Goal: Use online tool/utility: Utilize a website feature to perform a specific function

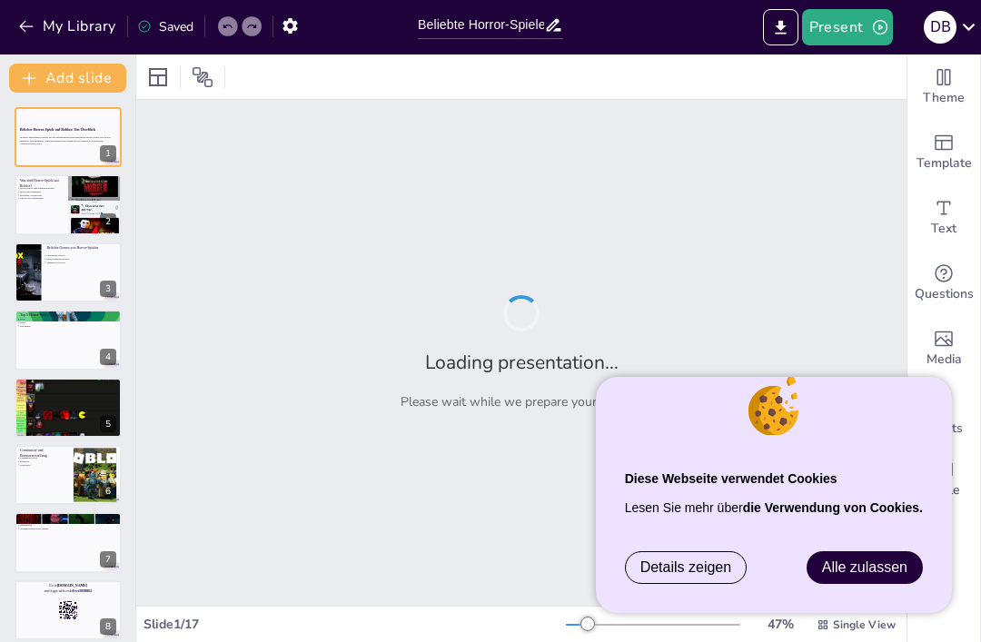
type input "Beliebte Horror-Spiele auf Roblox: Ein Überblick"
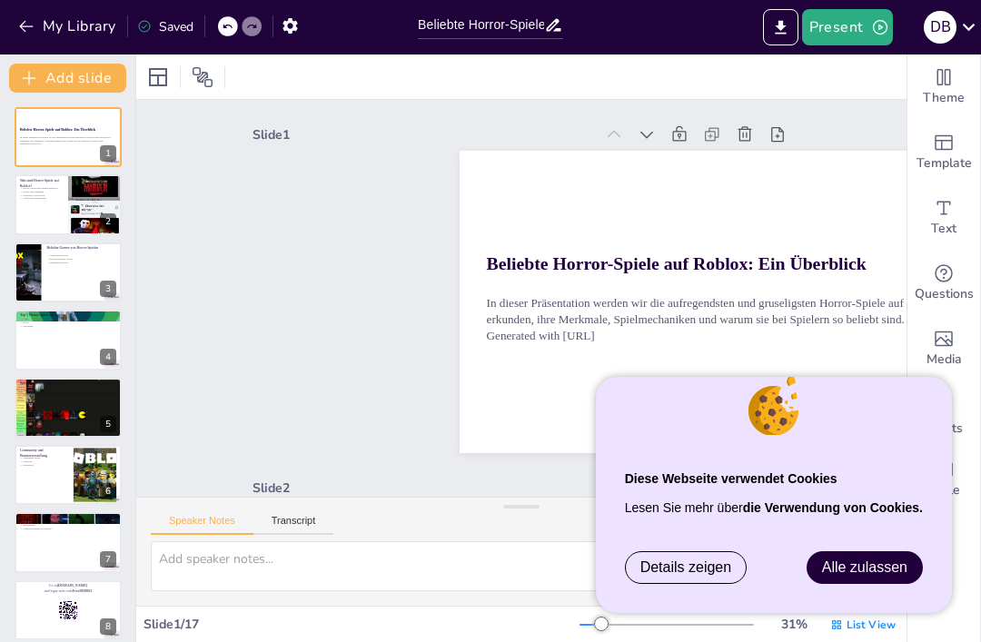
checkbox input "true"
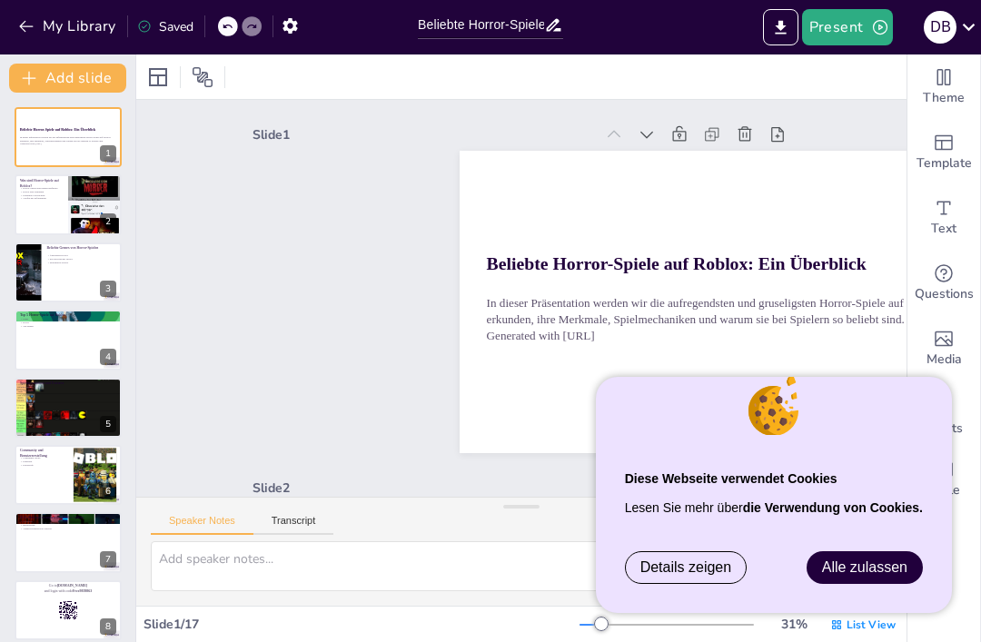
checkbox input "true"
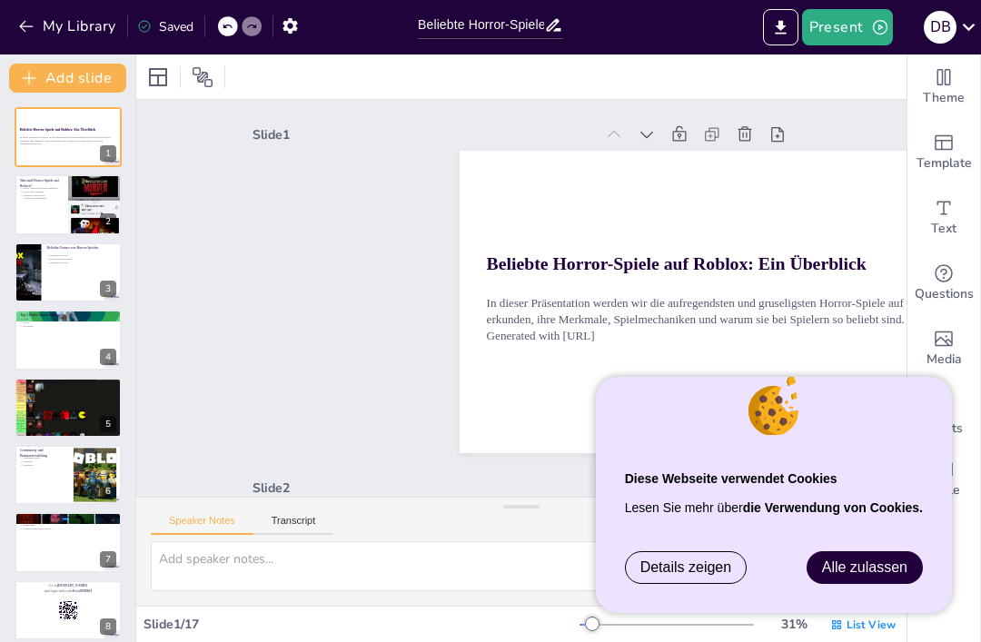
click at [51, 203] on div at bounding box center [68, 204] width 107 height 60
type textarea "Horror-Spiele auf Roblox sind nicht nur einfache Spiele, sondern sie werden von…"
checkbox input "true"
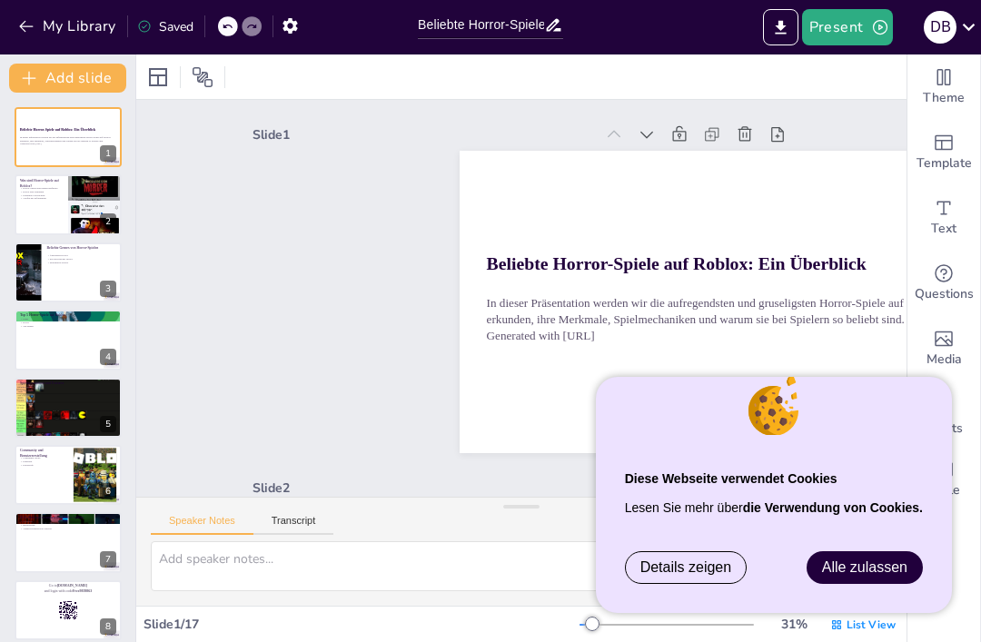
checkbox input "true"
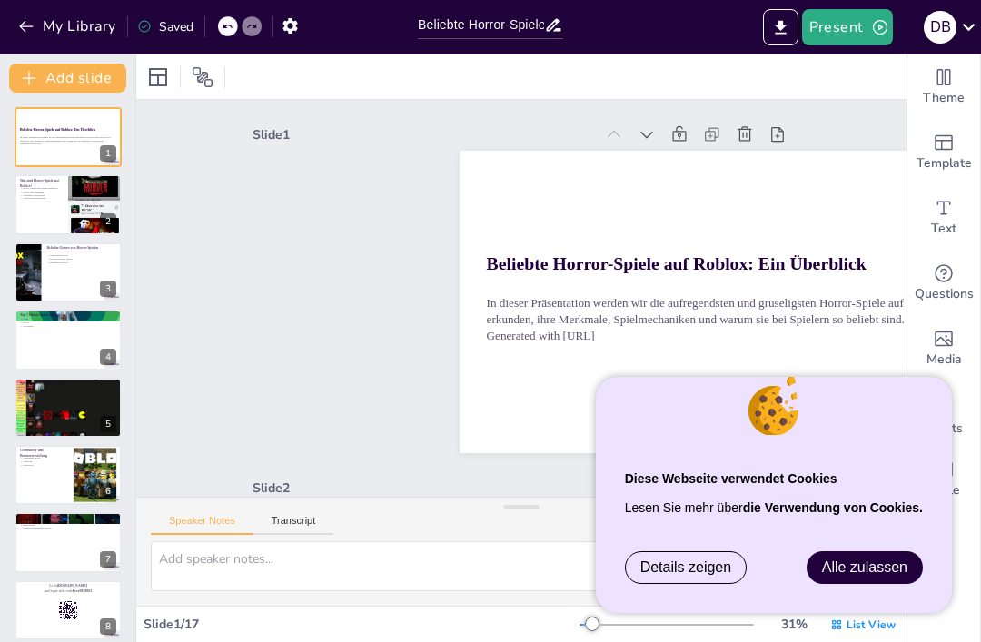
checkbox input "true"
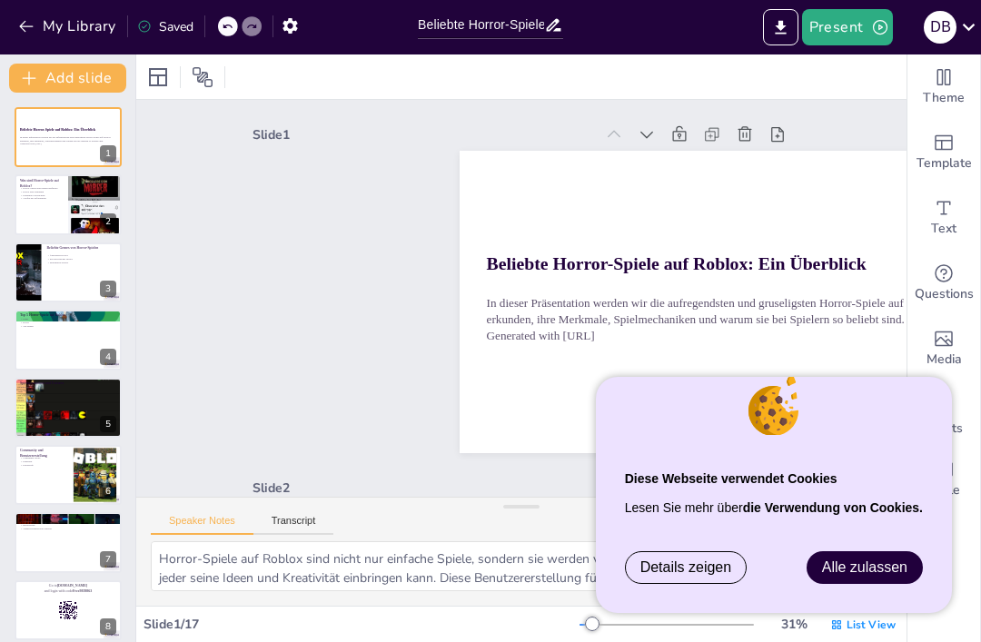
checkbox input "true"
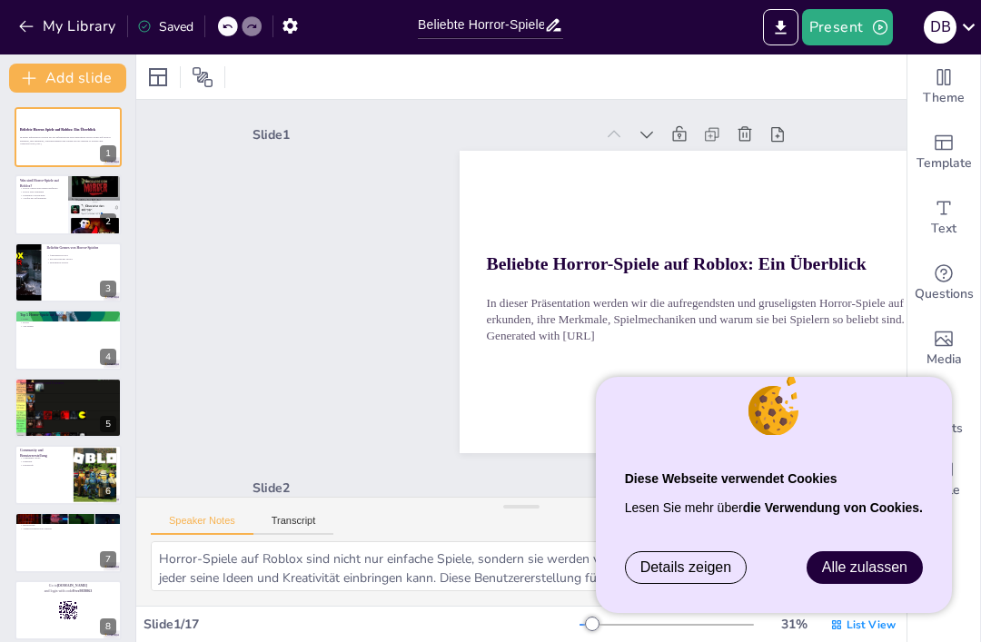
checkbox input "true"
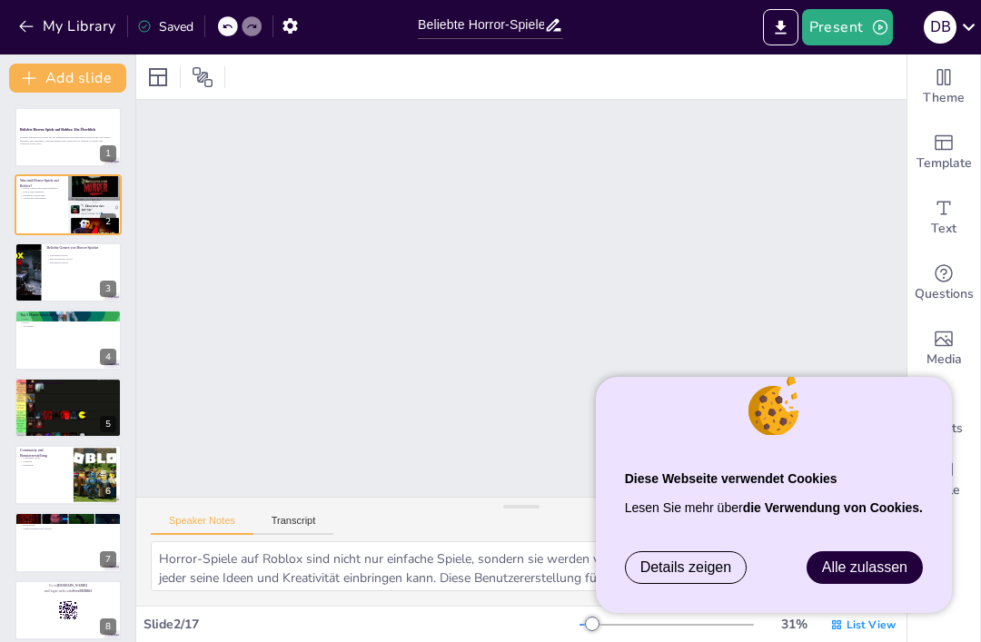
scroll to position [357, 0]
checkbox input "true"
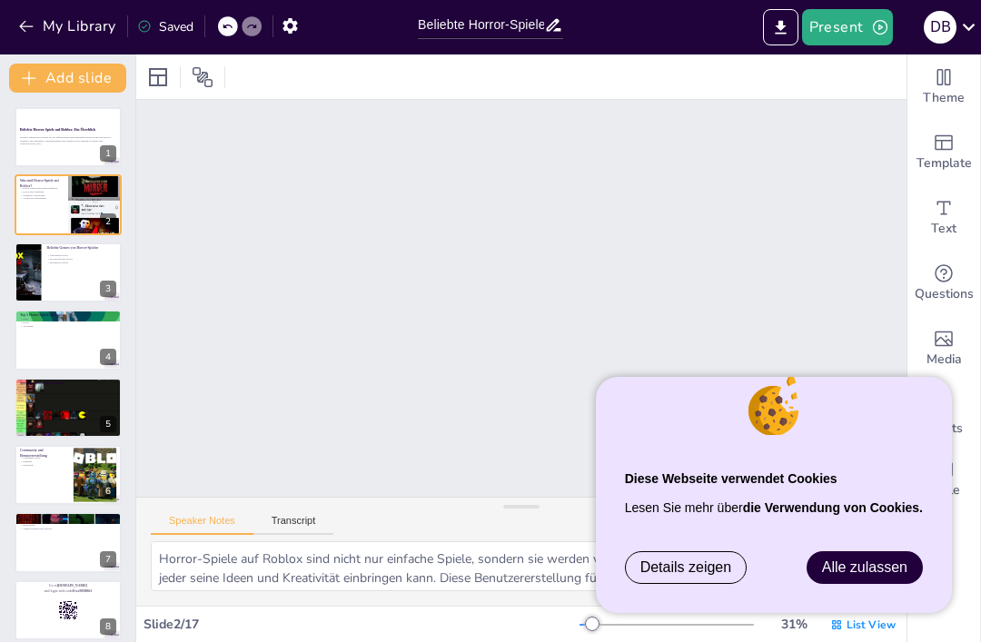
checkbox input "true"
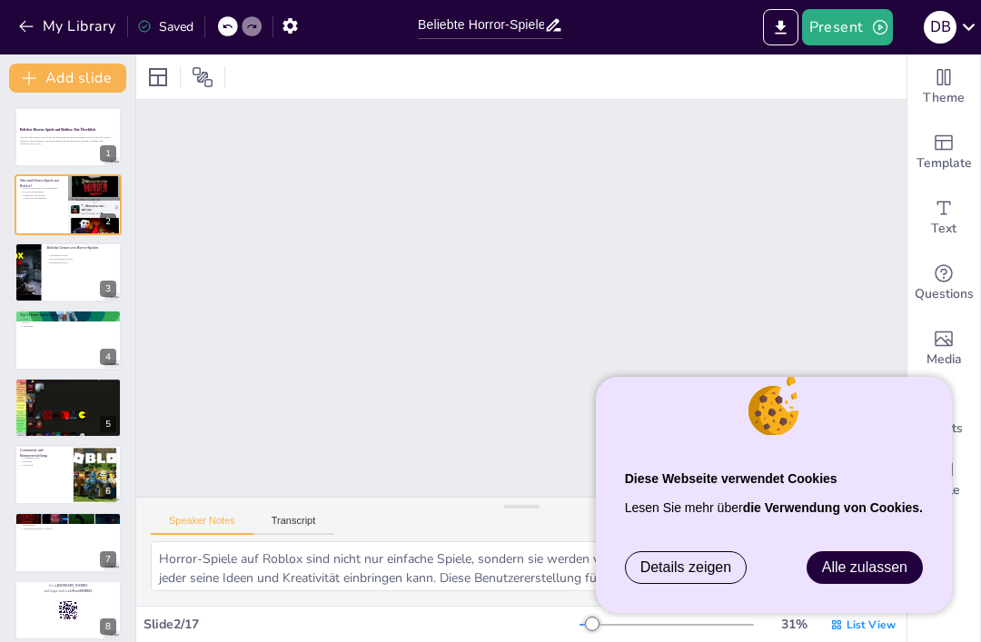
checkbox input "true"
click at [882, 573] on span "Alle zulassen" at bounding box center [864, 567] width 85 height 15
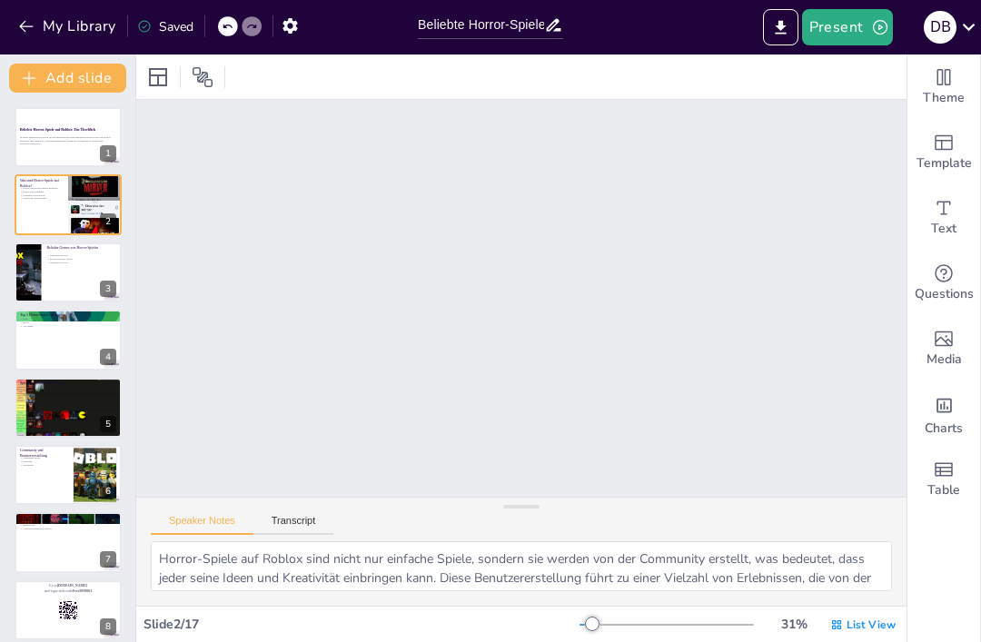
click at [33, 386] on p "Rätsel" at bounding box center [68, 387] width 96 height 4
type textarea "Rätsel sind ein zentraler Bestandteil vieler Horror-Spiele, da sie den Spielern…"
checkbox input "true"
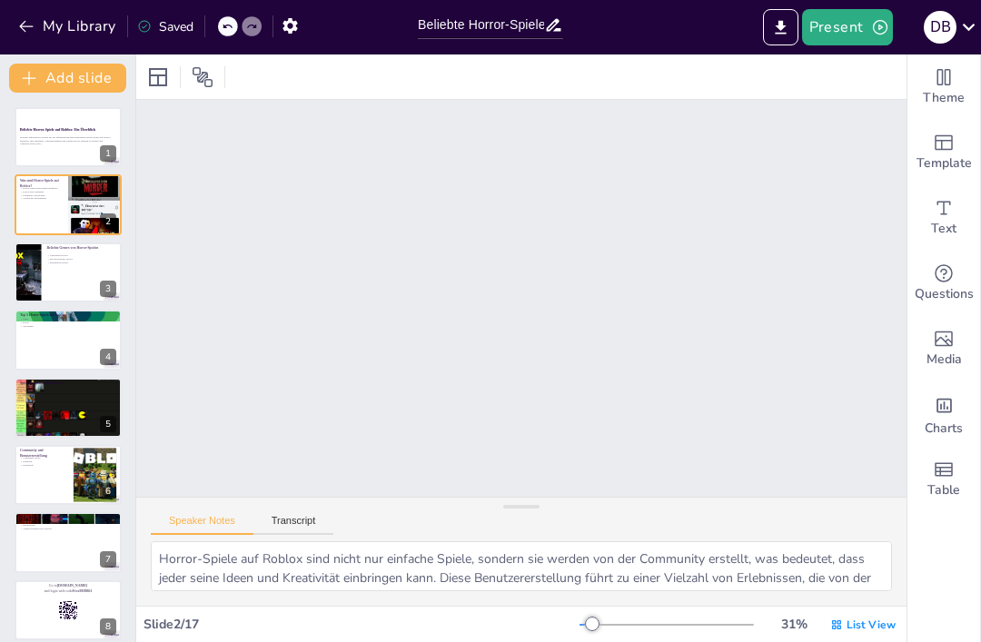
checkbox input "true"
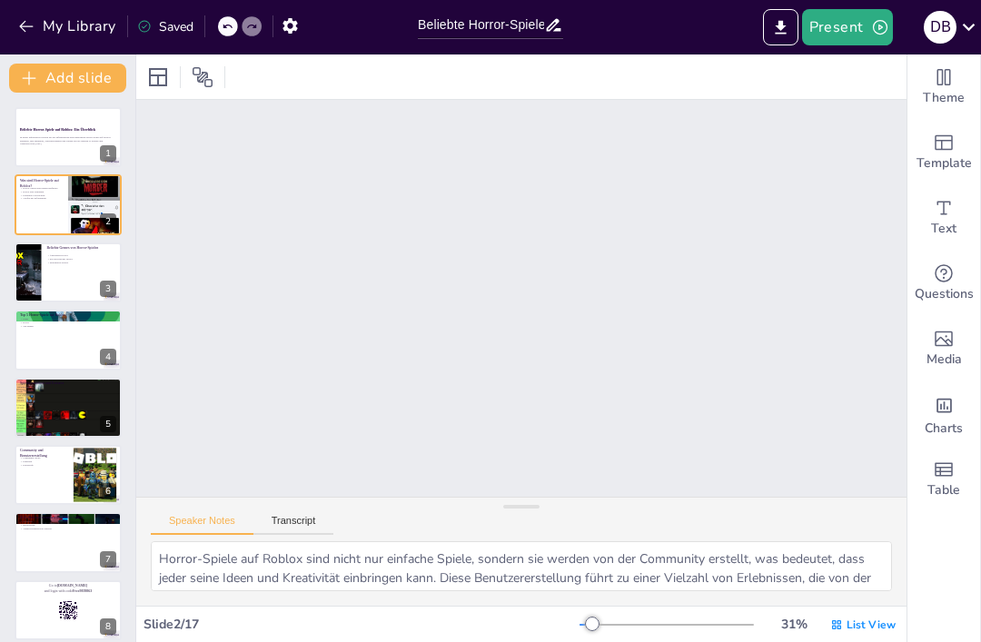
checkbox input "true"
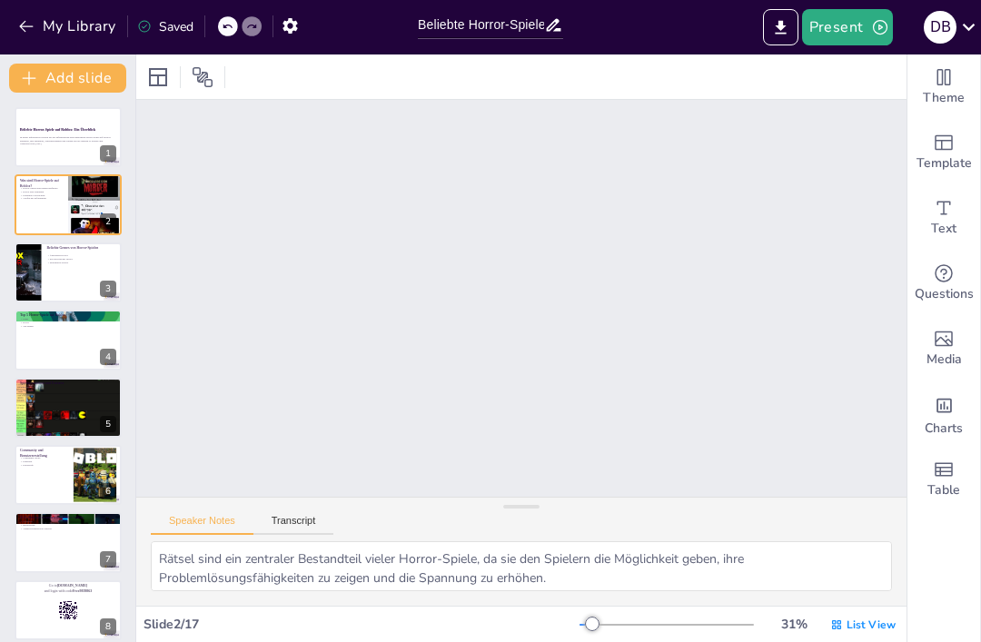
checkbox input "true"
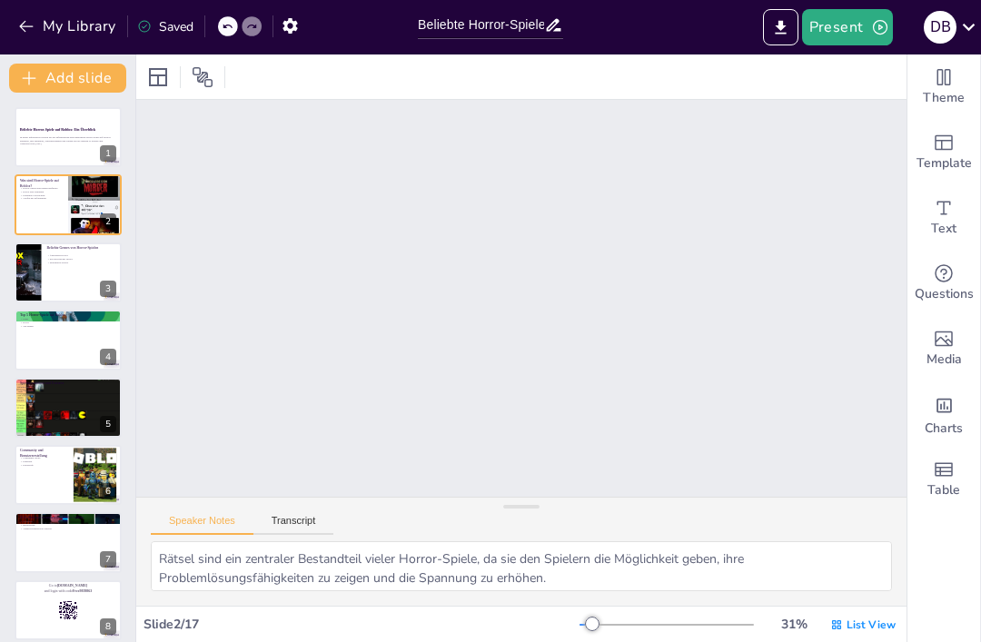
checkbox input "true"
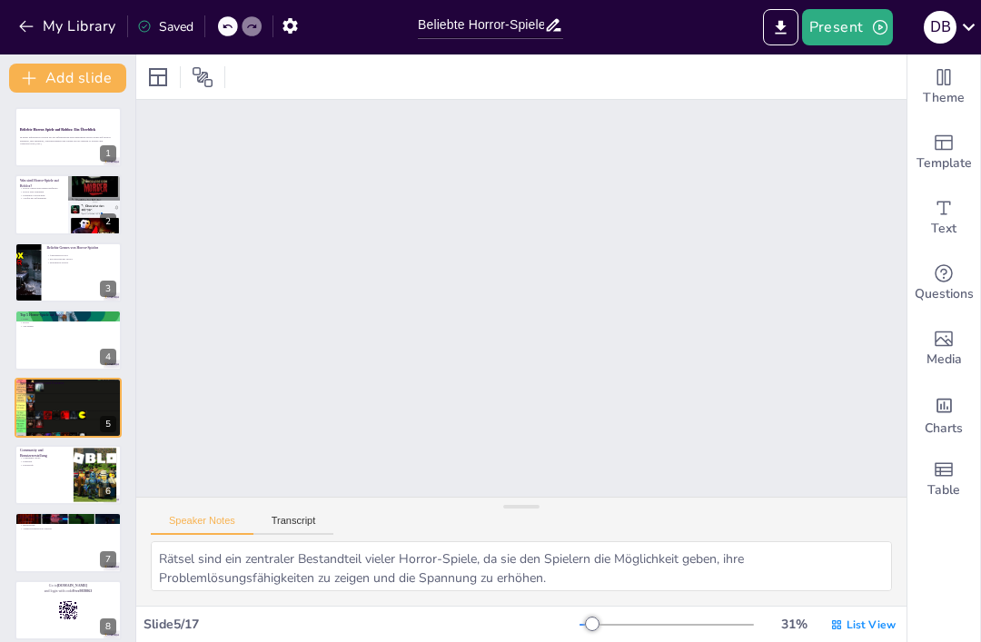
scroll to position [1418, 0]
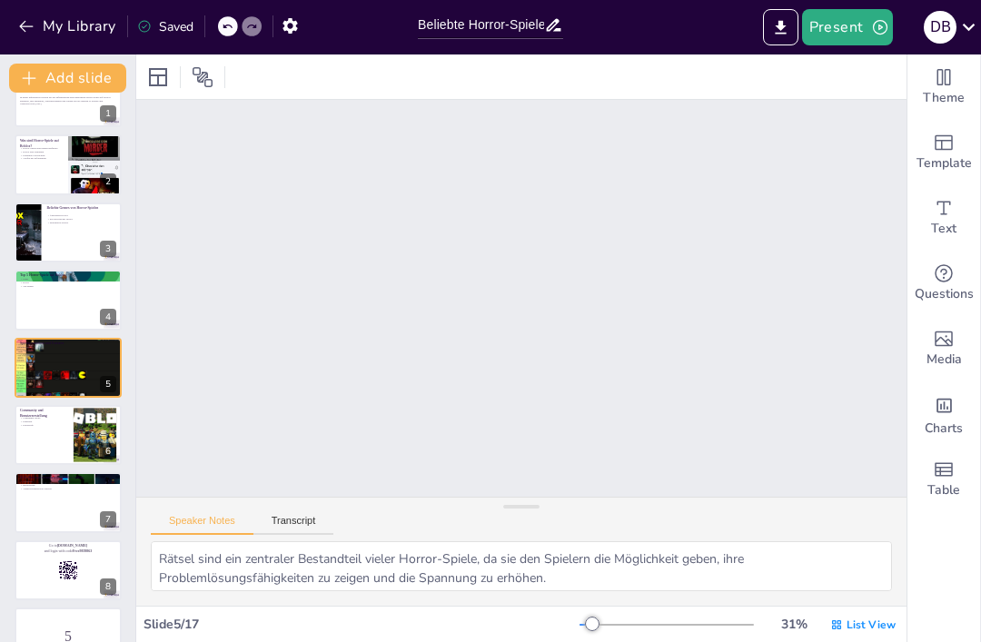
click at [62, 373] on div at bounding box center [68, 367] width 107 height 67
checkbox input "true"
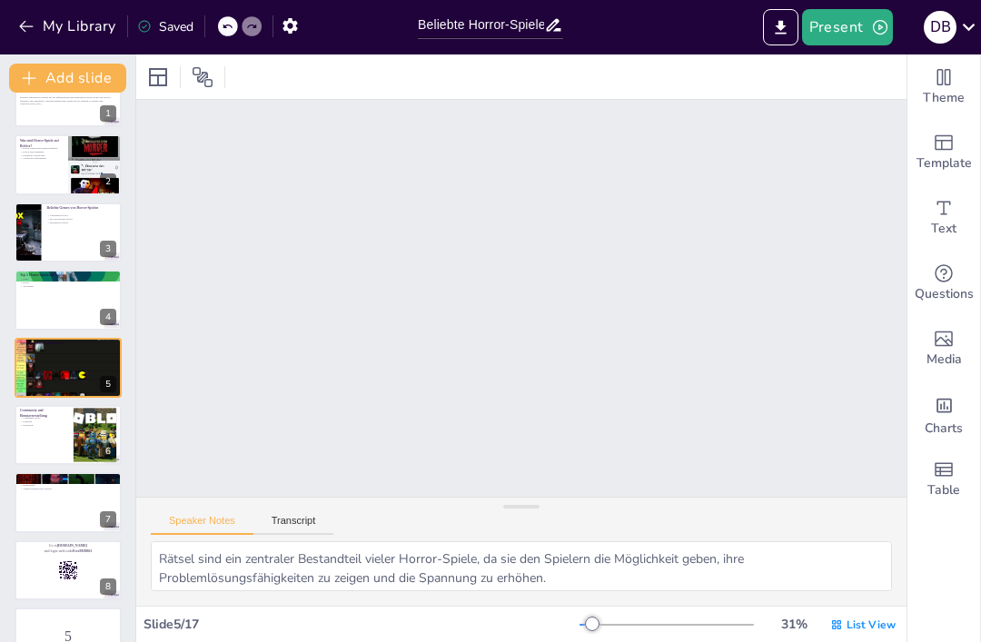
checkbox input "true"
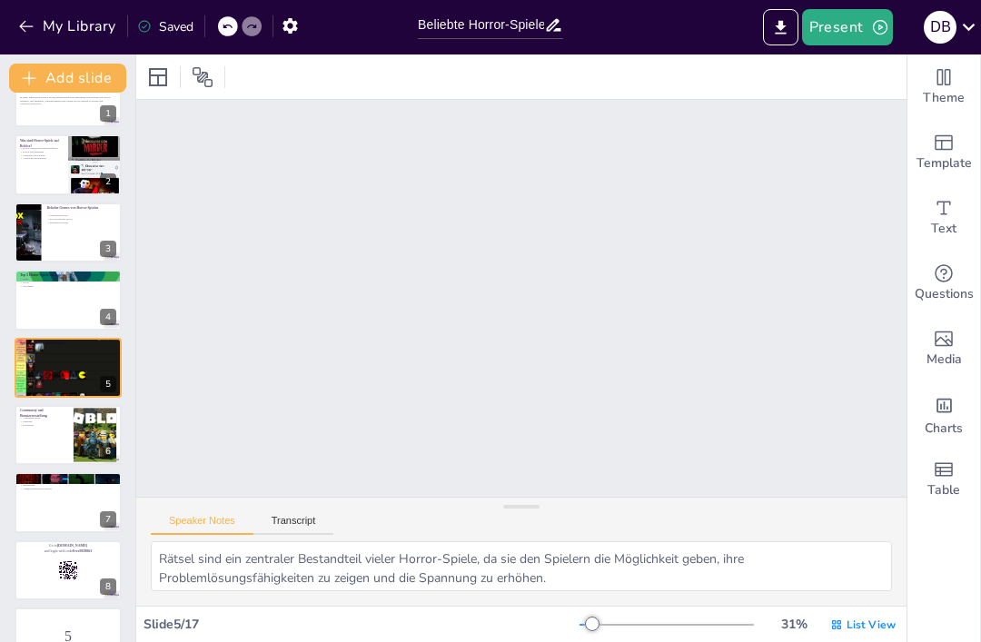
checkbox input "true"
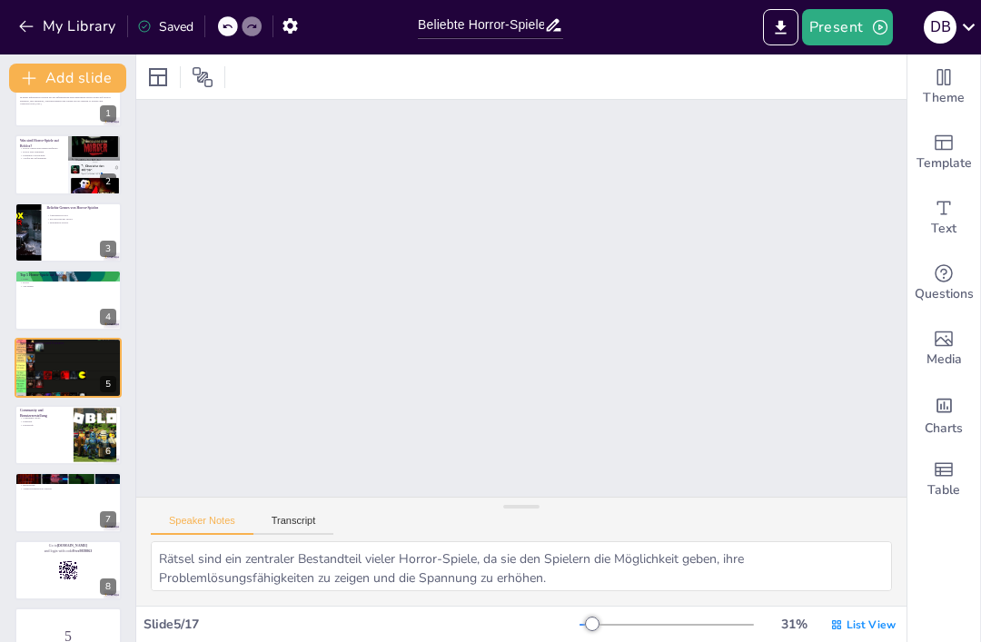
checkbox input "true"
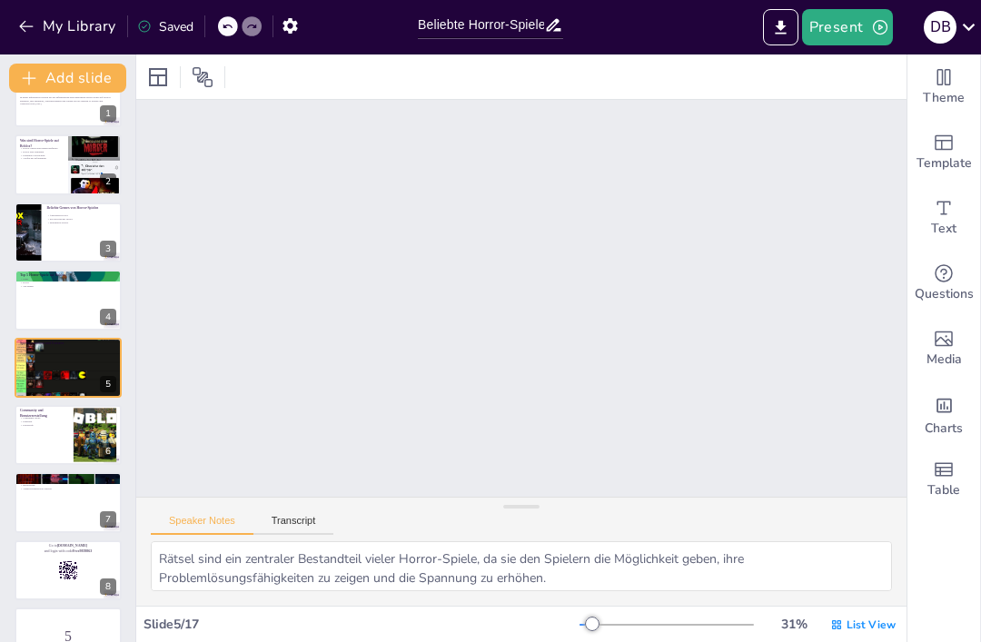
checkbox input "true"
click at [52, 262] on div "Beliebte Genres von Horror-Spielen Überlebens-Horror Psychologischer Horror Mul…" at bounding box center [68, 233] width 107 height 60
type textarea "Überlebens-Horror-Spiele sind sehr beliebt, da sie den Spielern die Möglichkeit…"
checkbox input "true"
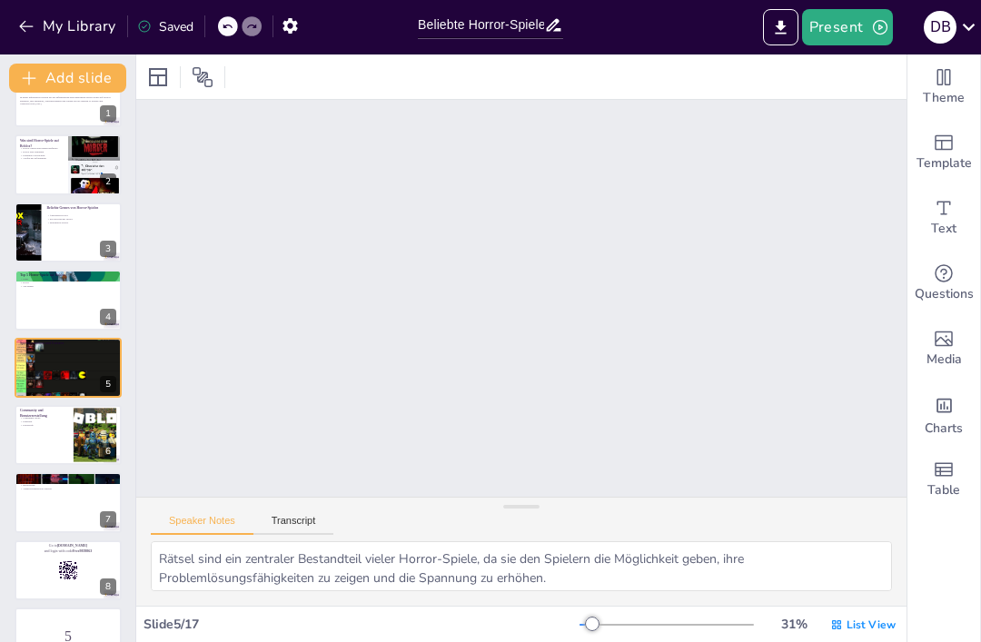
checkbox input "true"
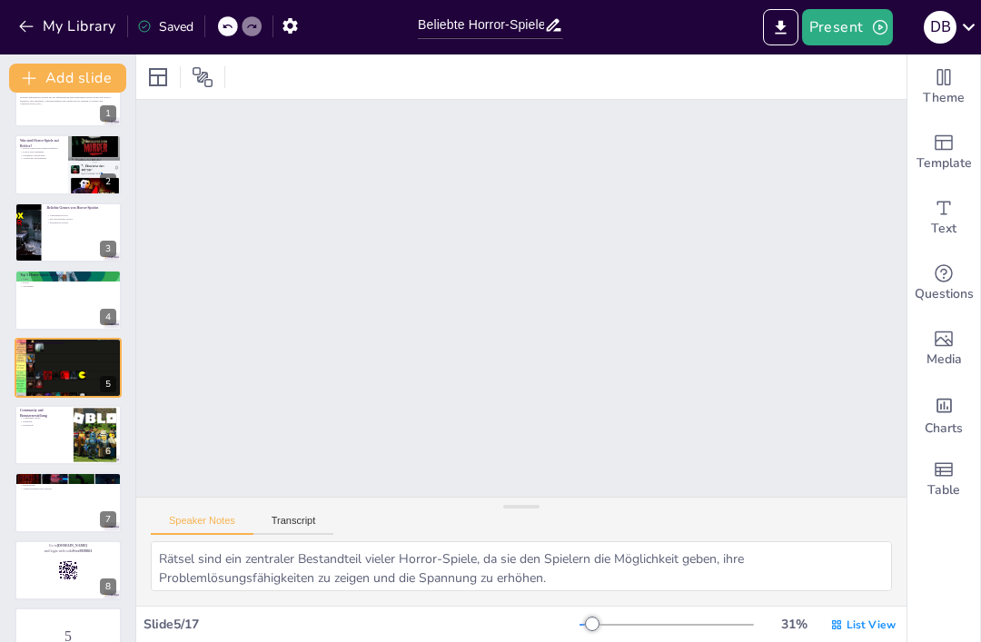
checkbox input "true"
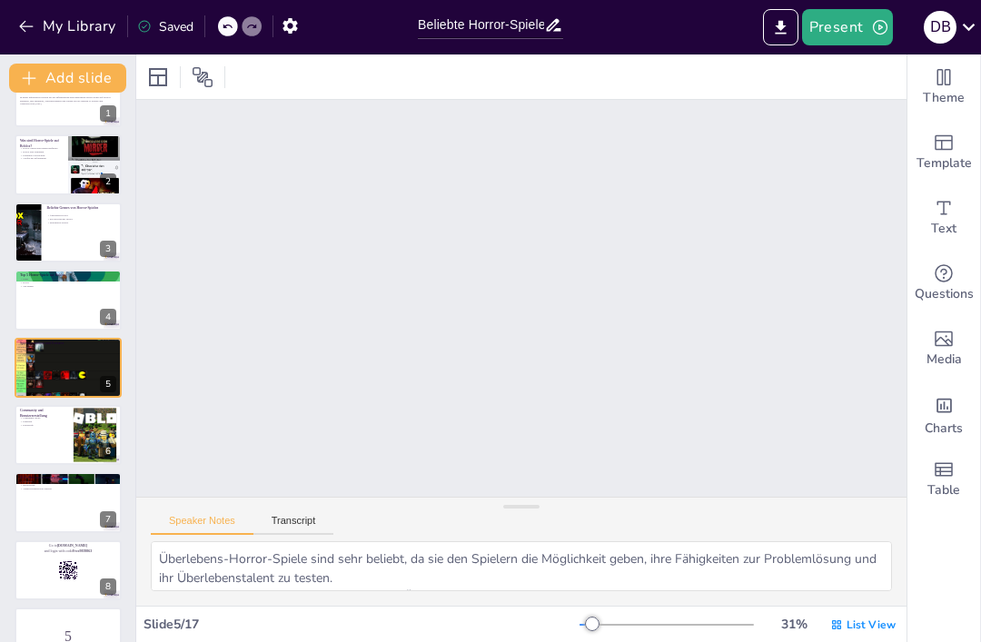
checkbox input "true"
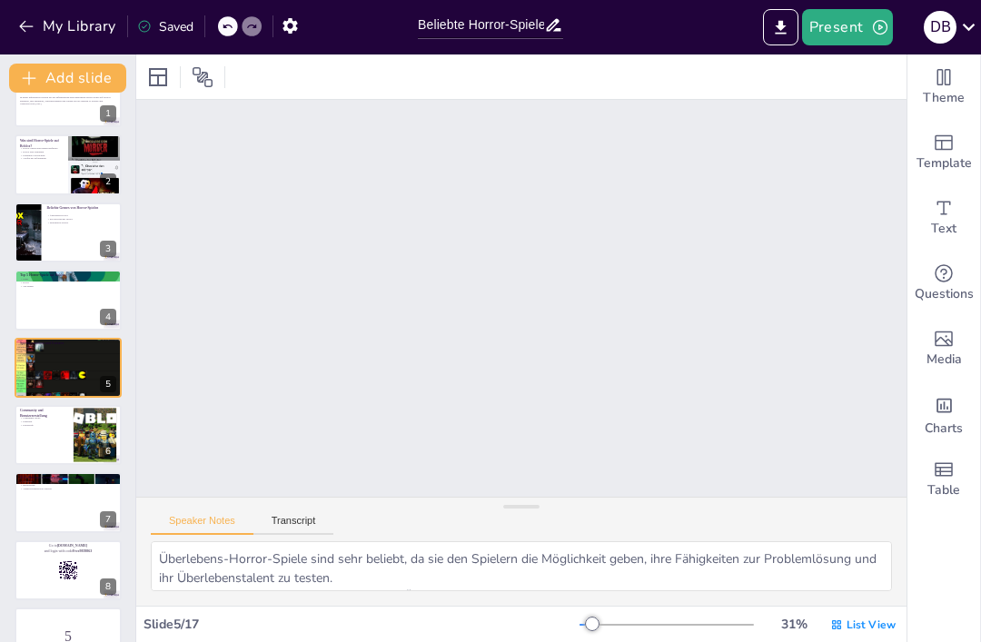
checkbox input "true"
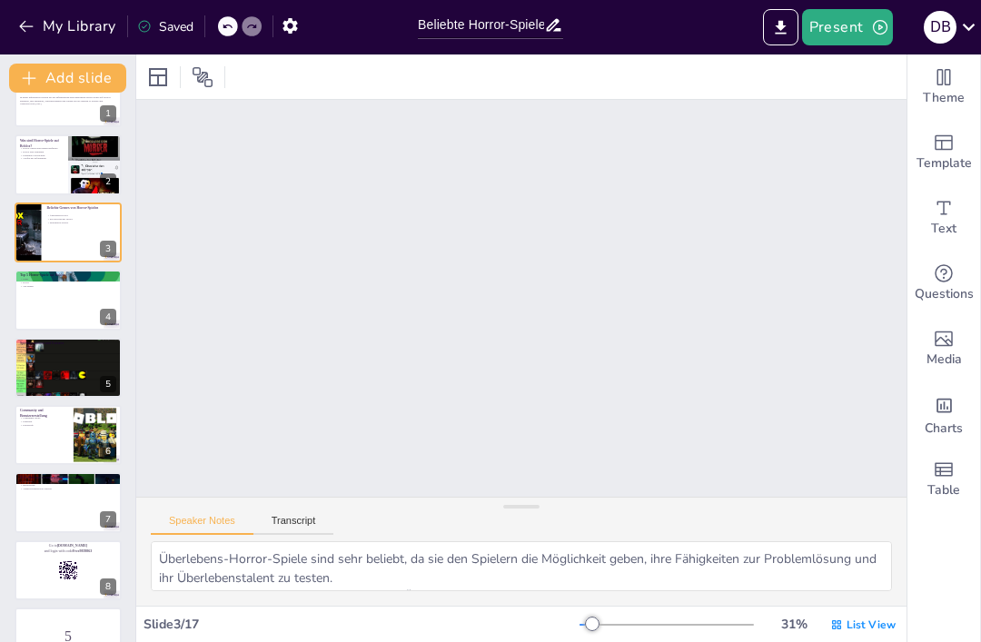
checkbox input "true"
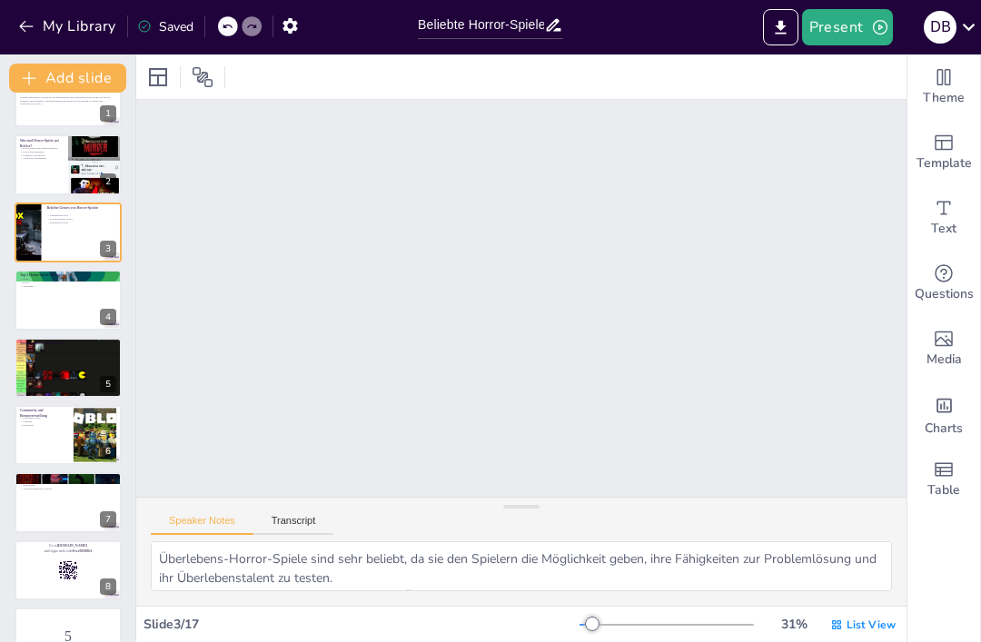
checkbox input "true"
click at [52, 194] on div at bounding box center [68, 164] width 107 height 60
type textarea "Horror-Spiele auf Roblox sind nicht nur einfache Spiele, sondern sie werden von…"
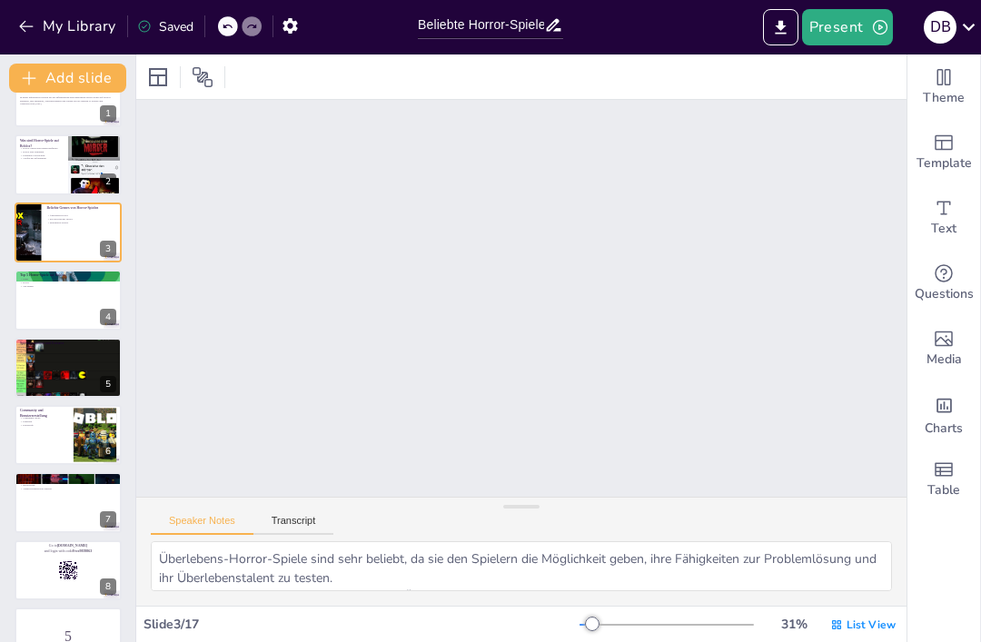
checkbox input "true"
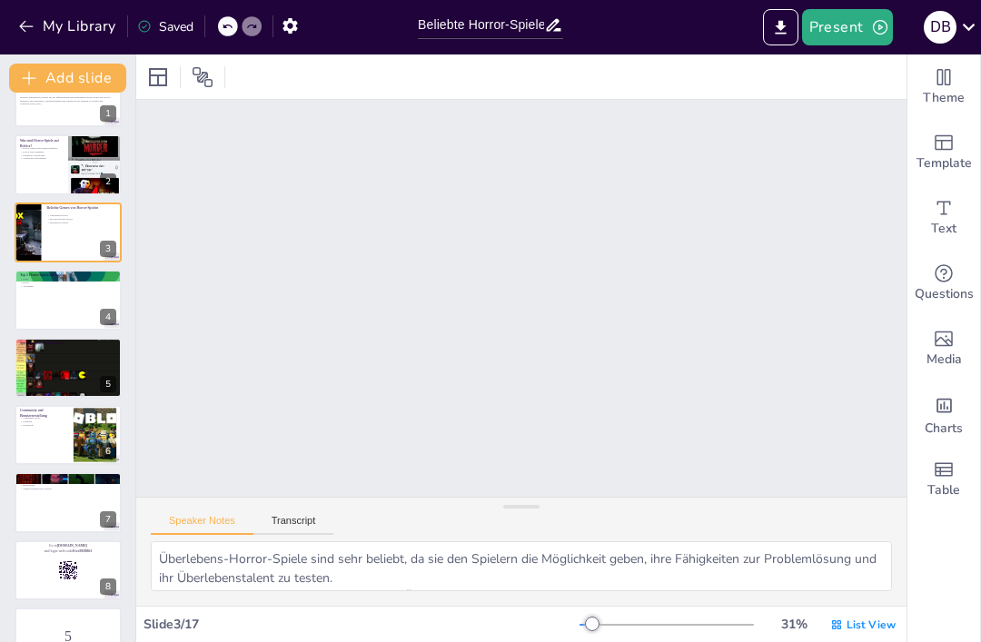
checkbox input "true"
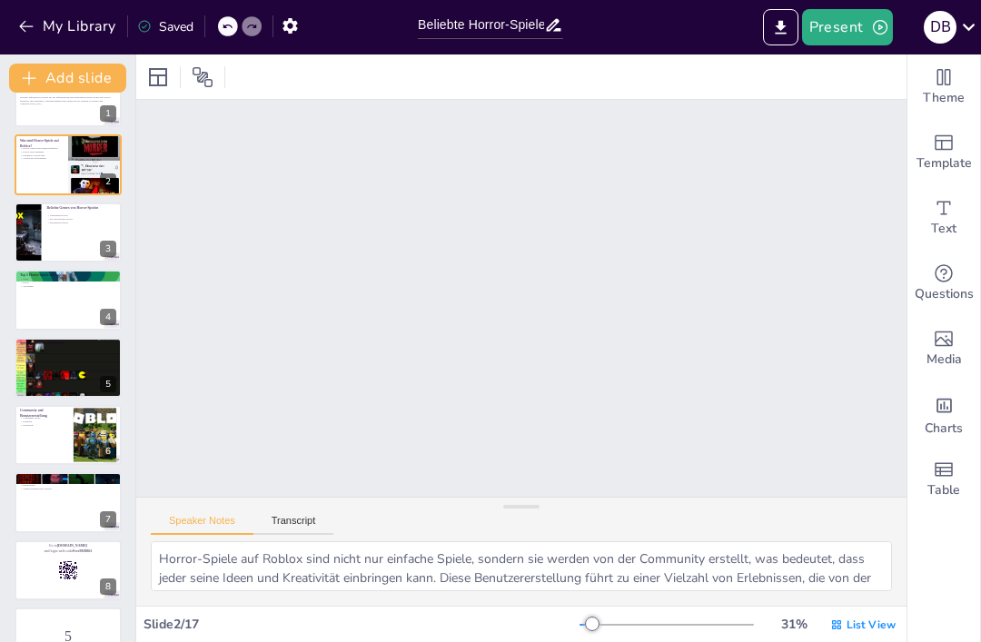
click at [62, 263] on div at bounding box center [68, 233] width 107 height 60
type textarea "Überlebens-Horror-Spiele sind sehr beliebt, da sie den Spielern die Möglichkeit…"
checkbox input "true"
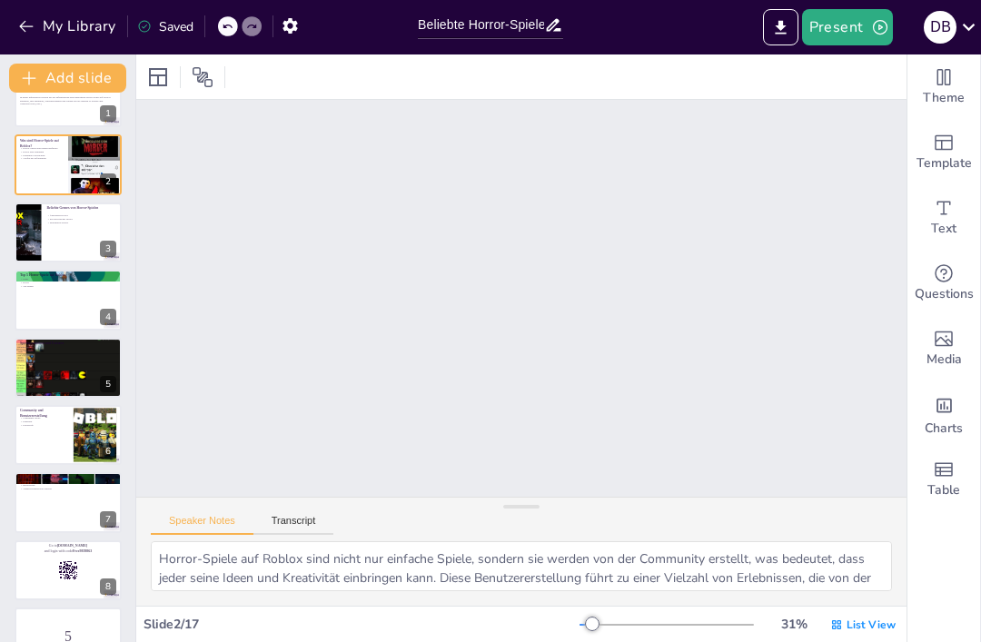
checkbox input "true"
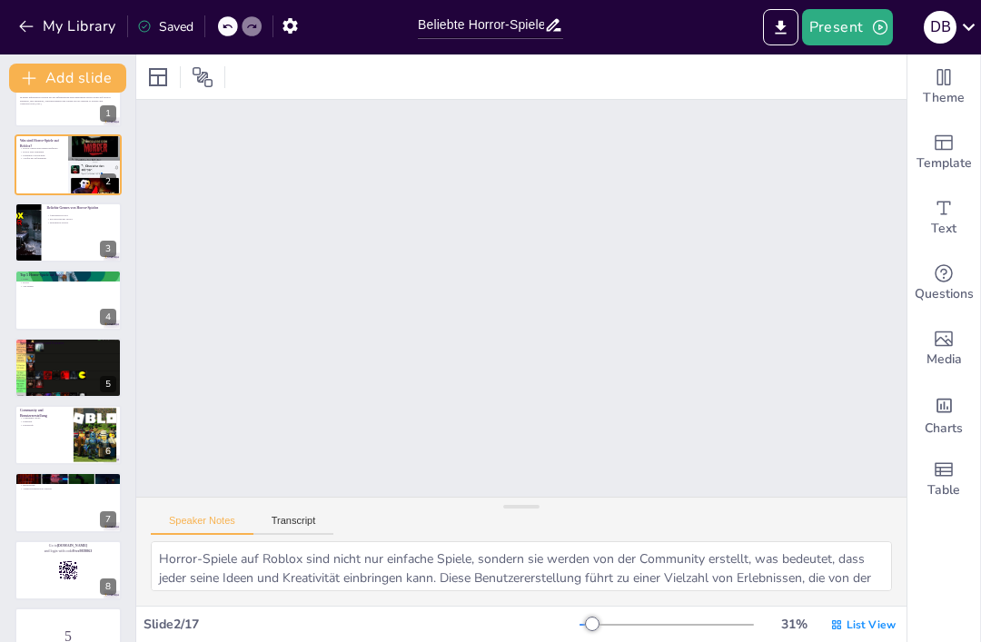
checkbox input "true"
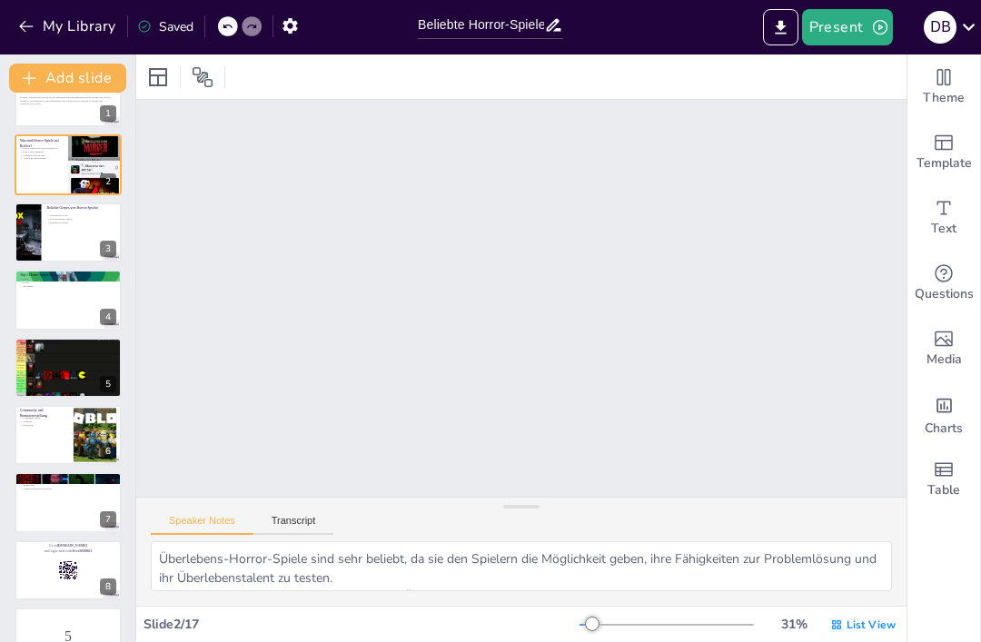
checkbox input "true"
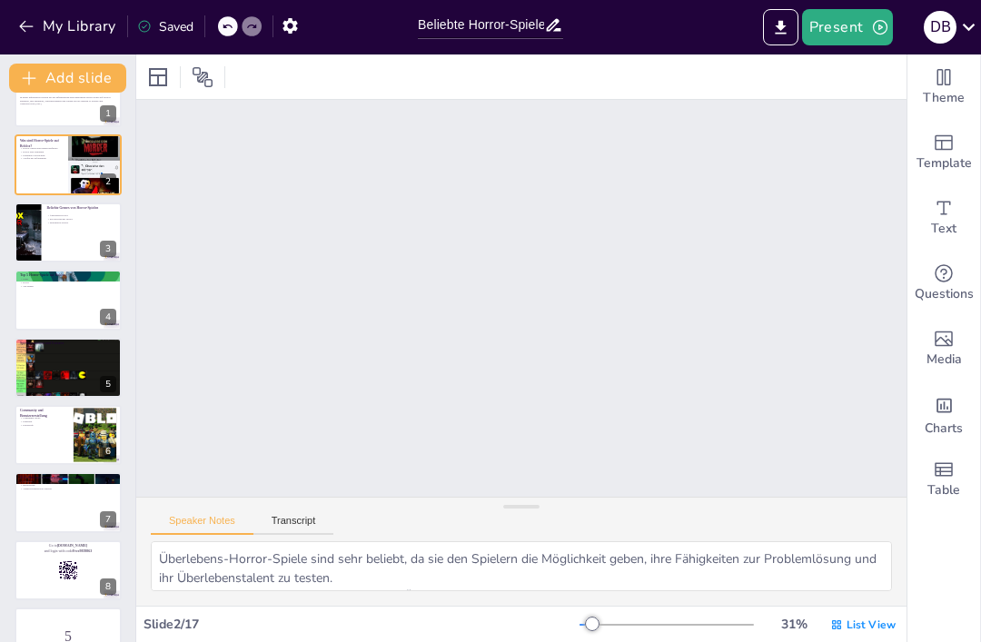
checkbox input "true"
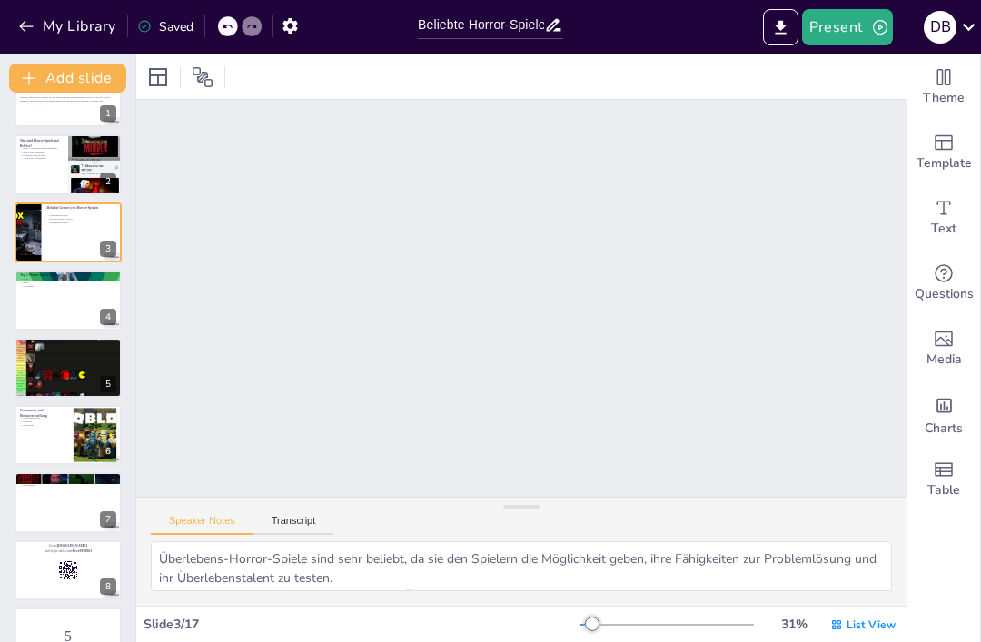
scroll to position [711, 0]
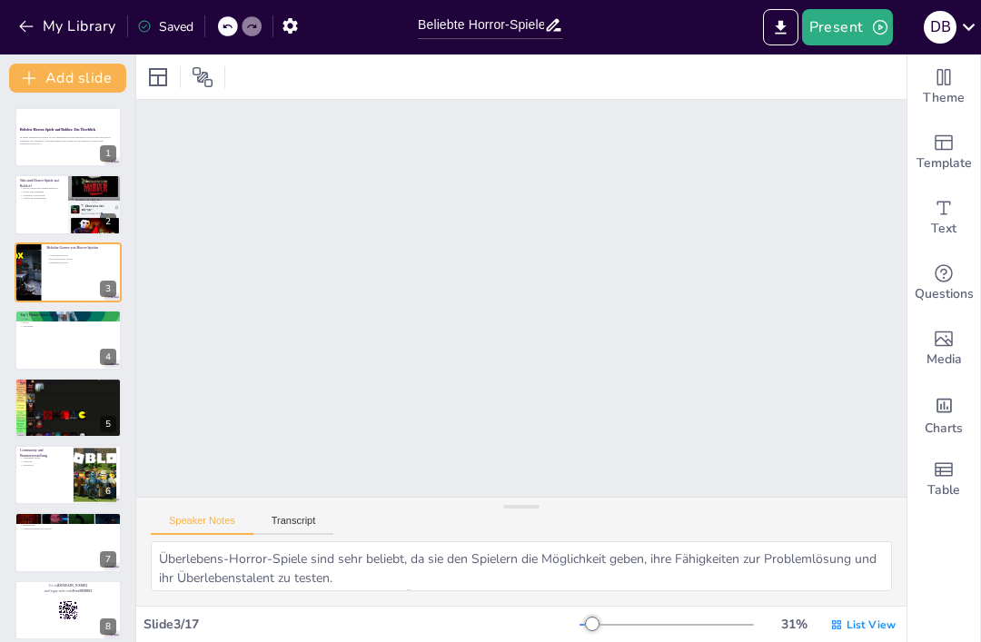
checkbox input "true"
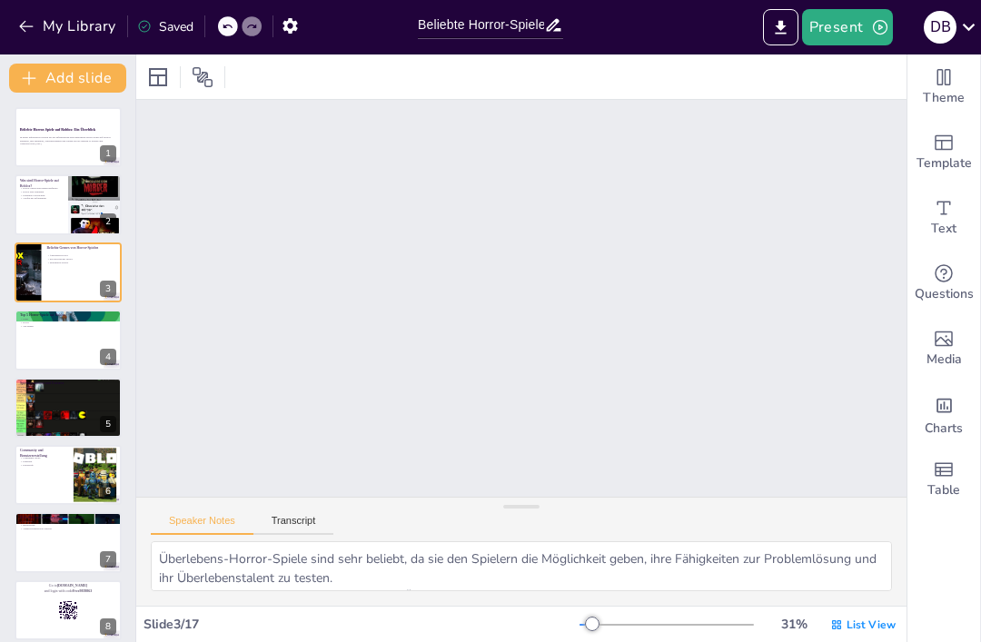
checkbox input "true"
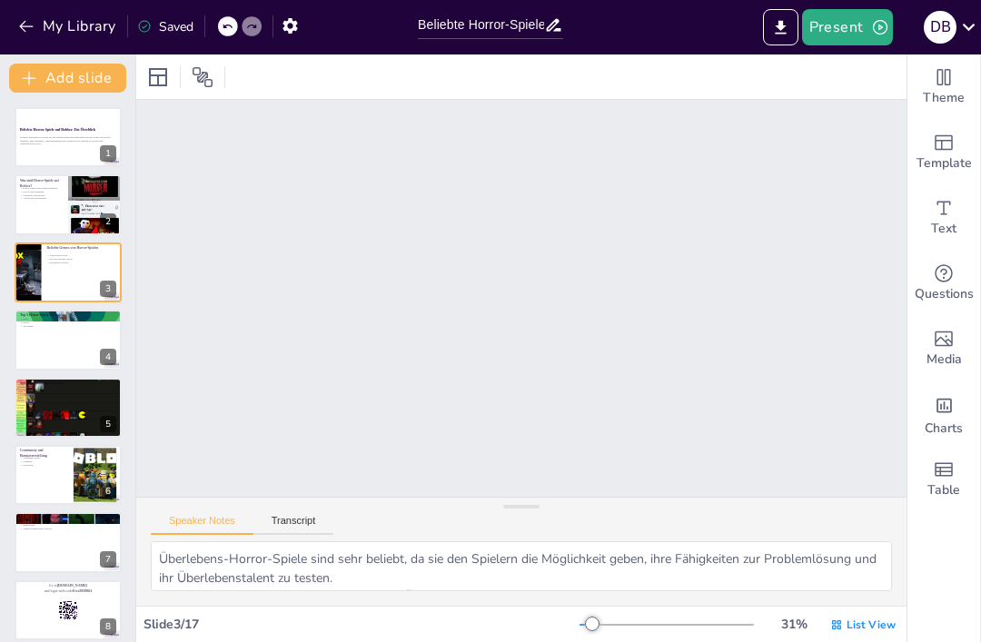
click at [31, 213] on div at bounding box center [68, 204] width 107 height 60
type textarea "Horror-Spiele auf Roblox sind nicht nur einfache Spiele, sondern sie werden von…"
checkbox input "true"
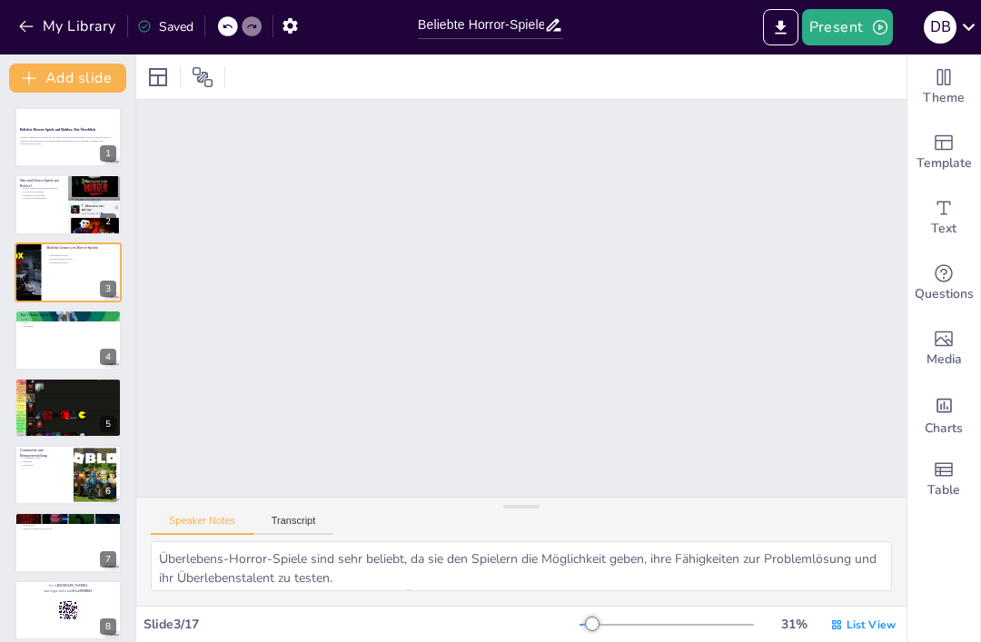
checkbox input "true"
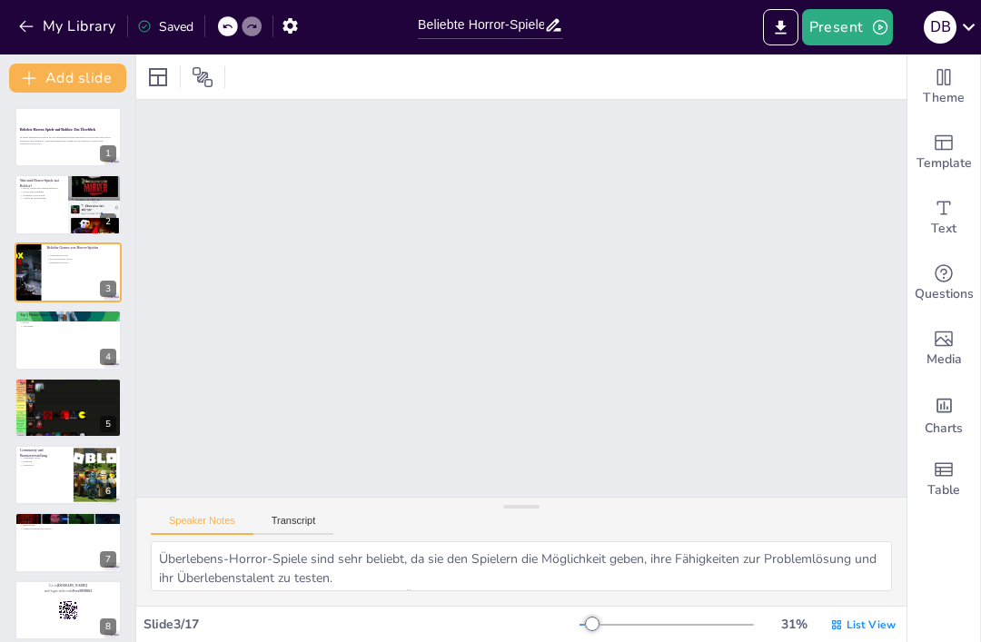
checkbox input "true"
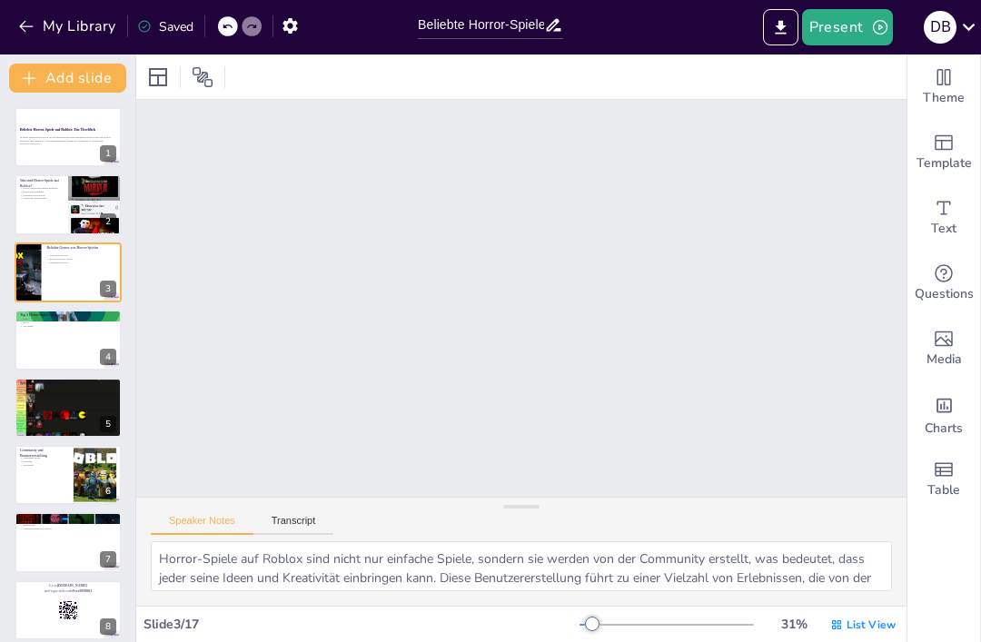
checkbox input "true"
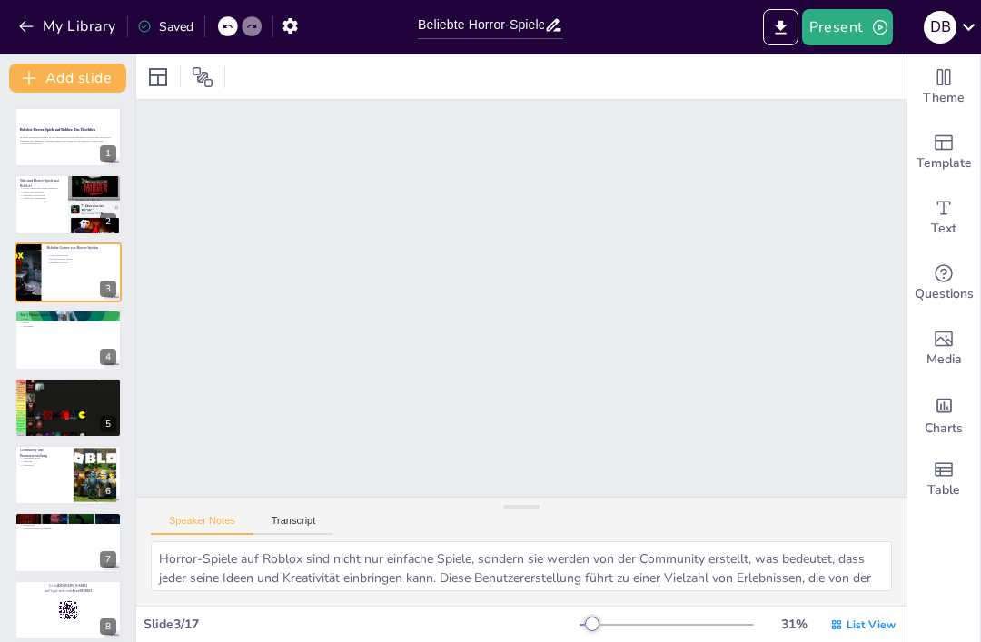
checkbox input "true"
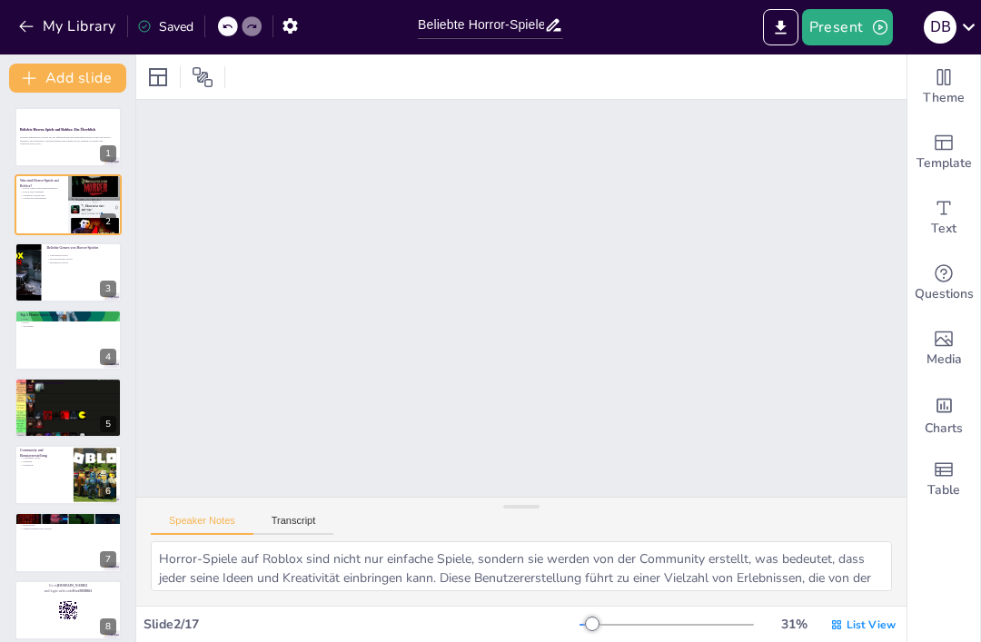
scroll to position [357, 0]
click at [310, 526] on button "Transcript" at bounding box center [294, 525] width 81 height 20
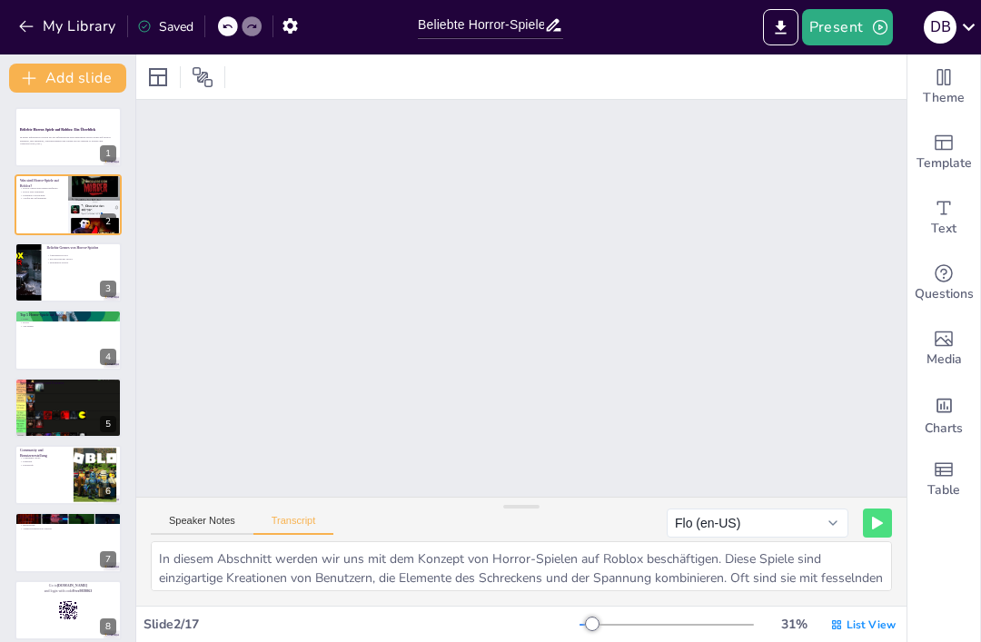
checkbox input "true"
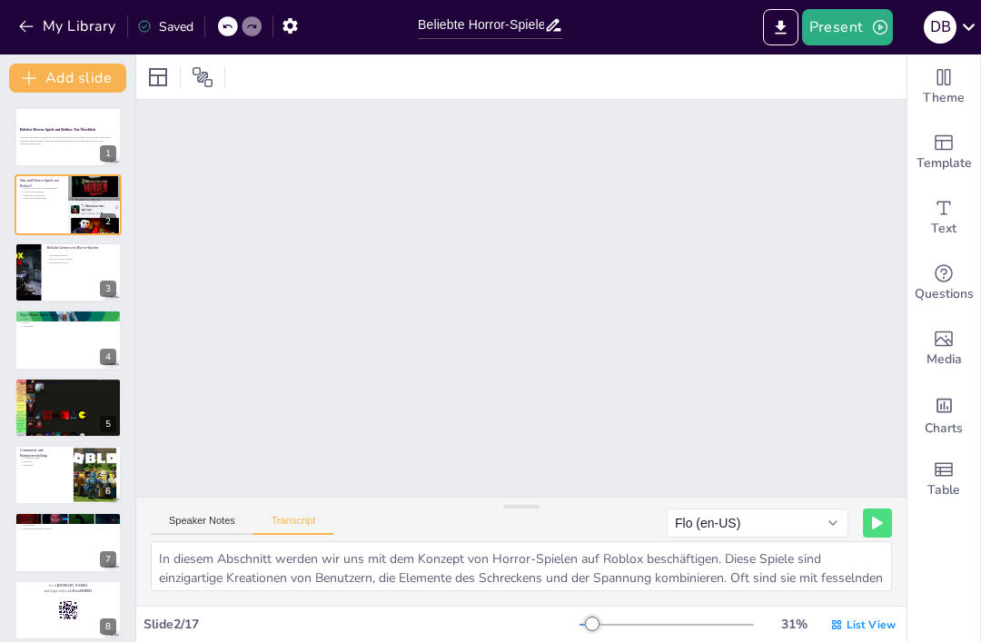
checkbox input "true"
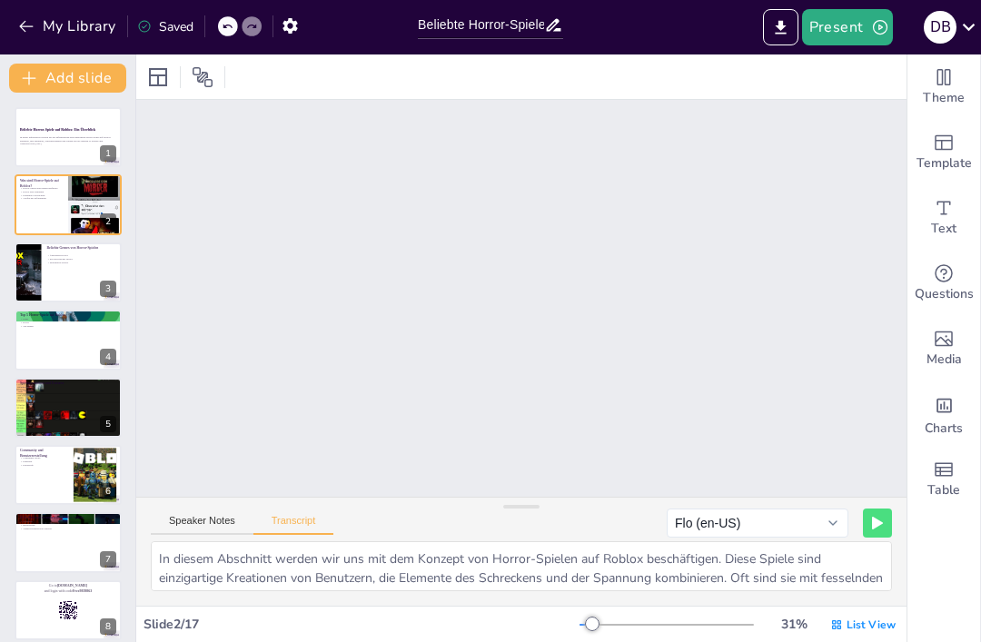
checkbox input "true"
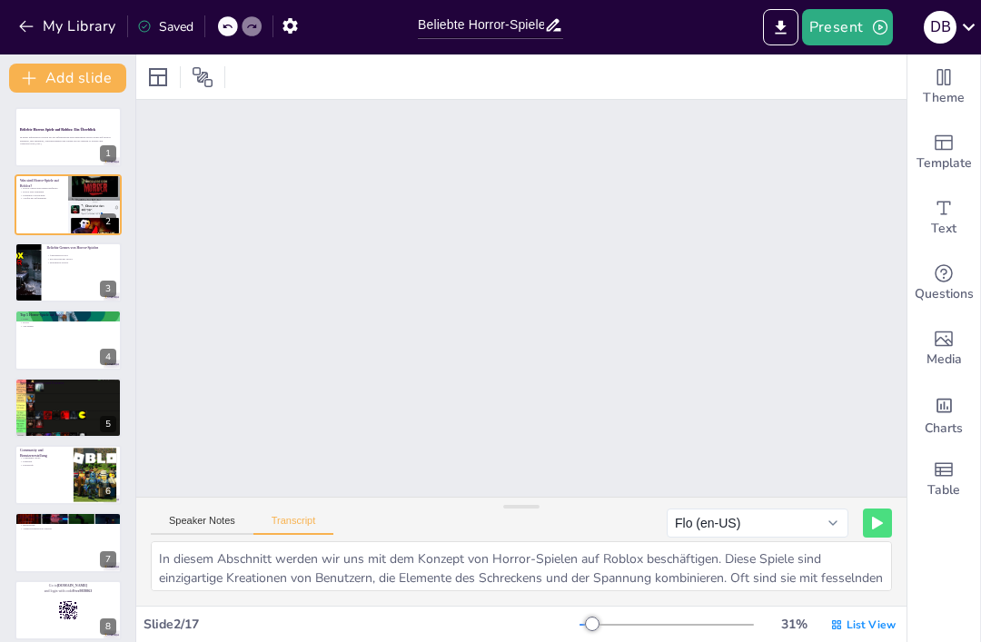
checkbox input "true"
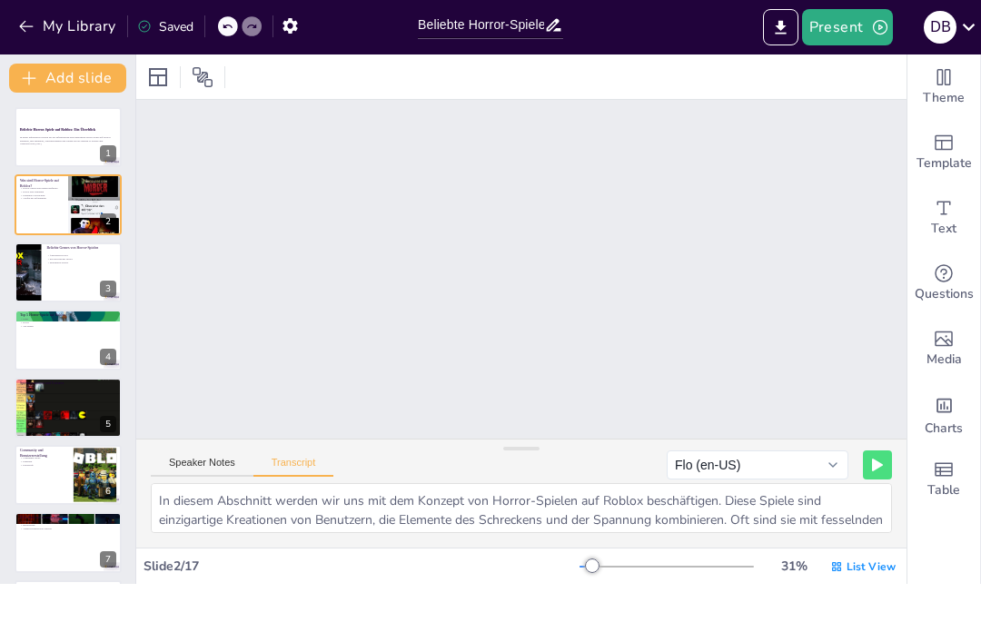
checkbox input "true"
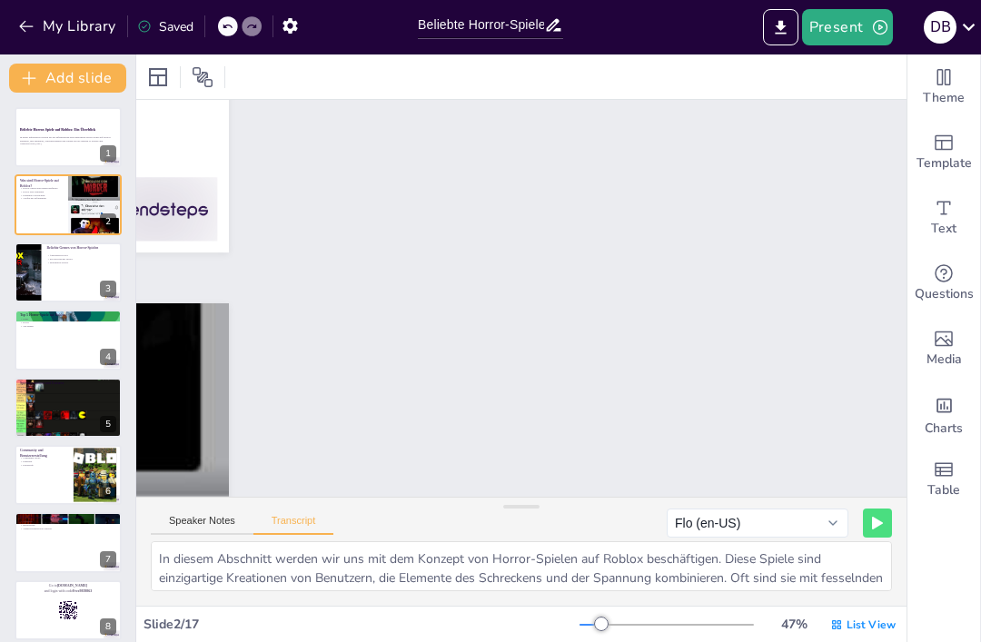
click at [865, 29] on button "Present" at bounding box center [847, 27] width 91 height 36
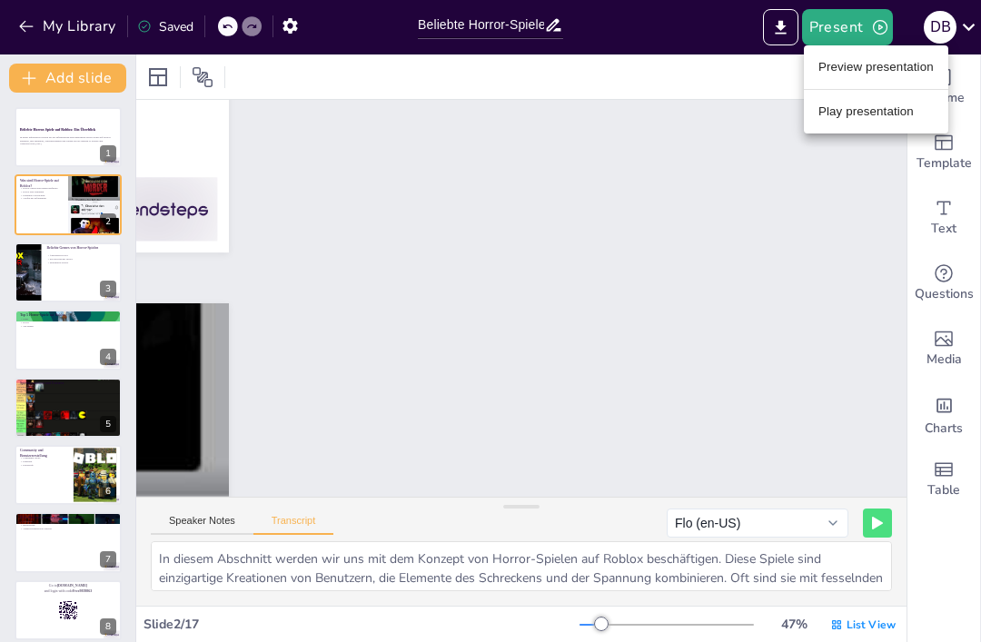
click at [868, 31] on div at bounding box center [490, 321] width 981 height 642
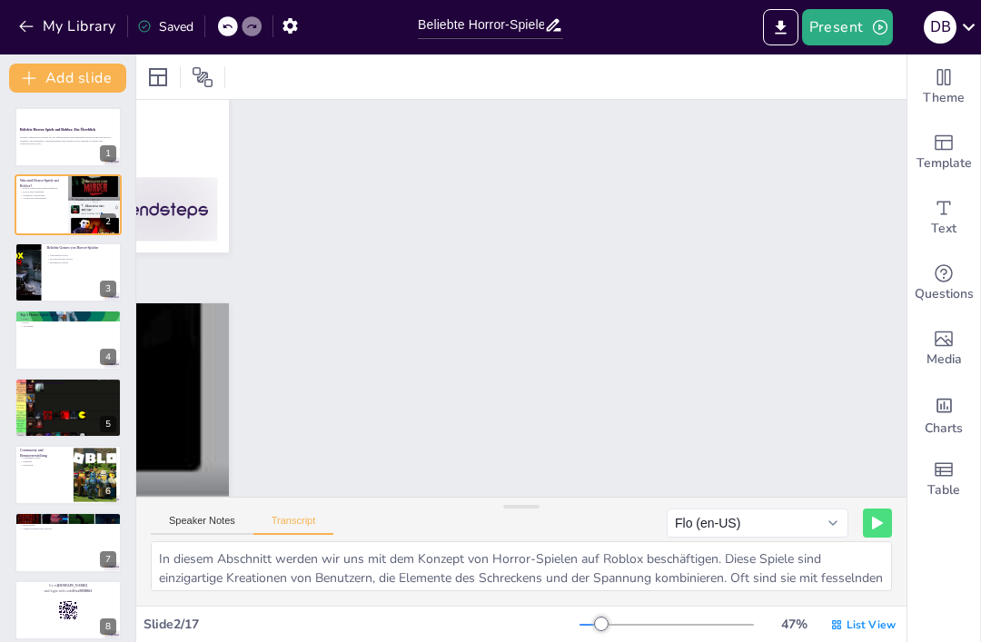
click at [878, 35] on icon "button" at bounding box center [880, 27] width 18 height 18
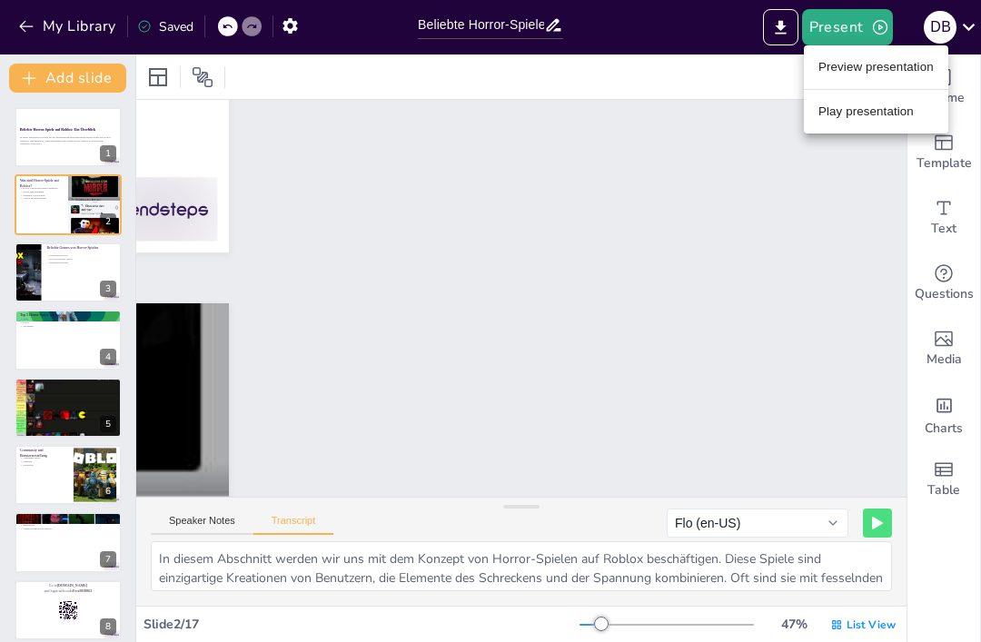
click at [907, 73] on li "Preview presentation" at bounding box center [876, 67] width 144 height 29
